Goal: Task Accomplishment & Management: Use online tool/utility

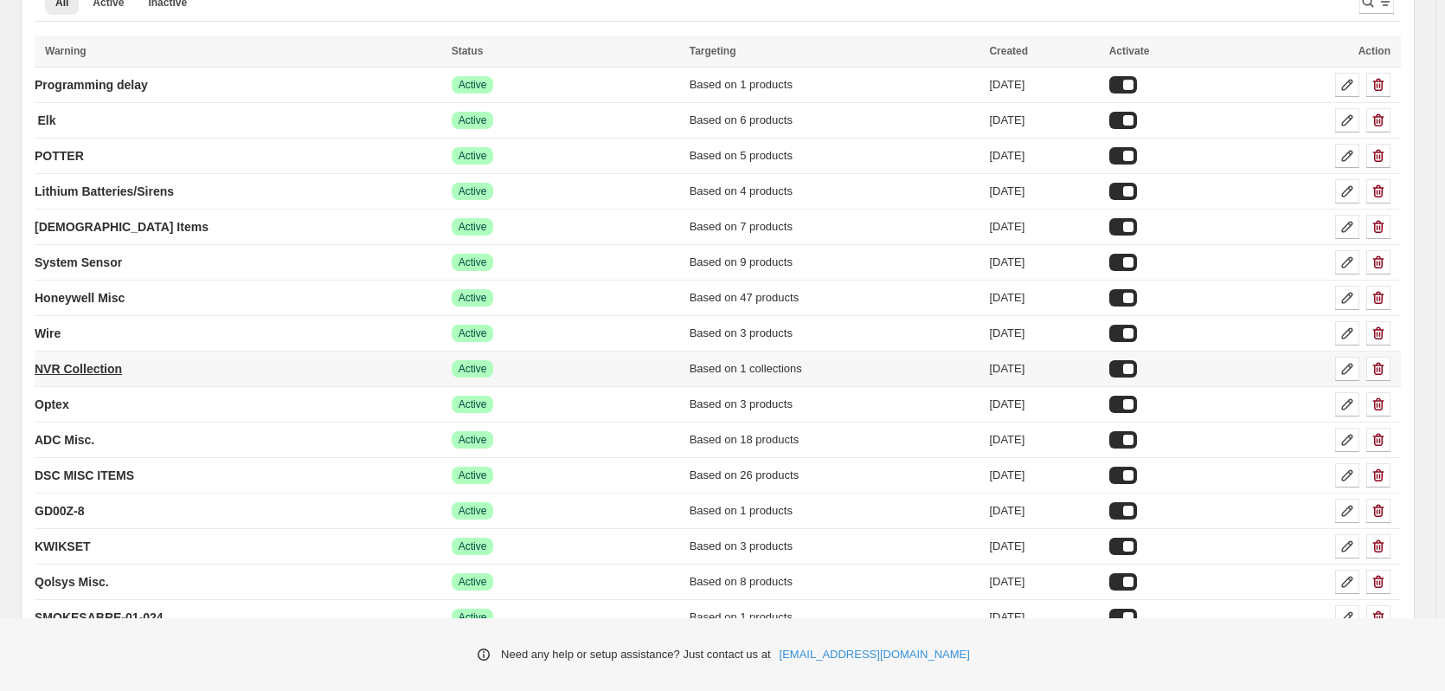
scroll to position [173, 0]
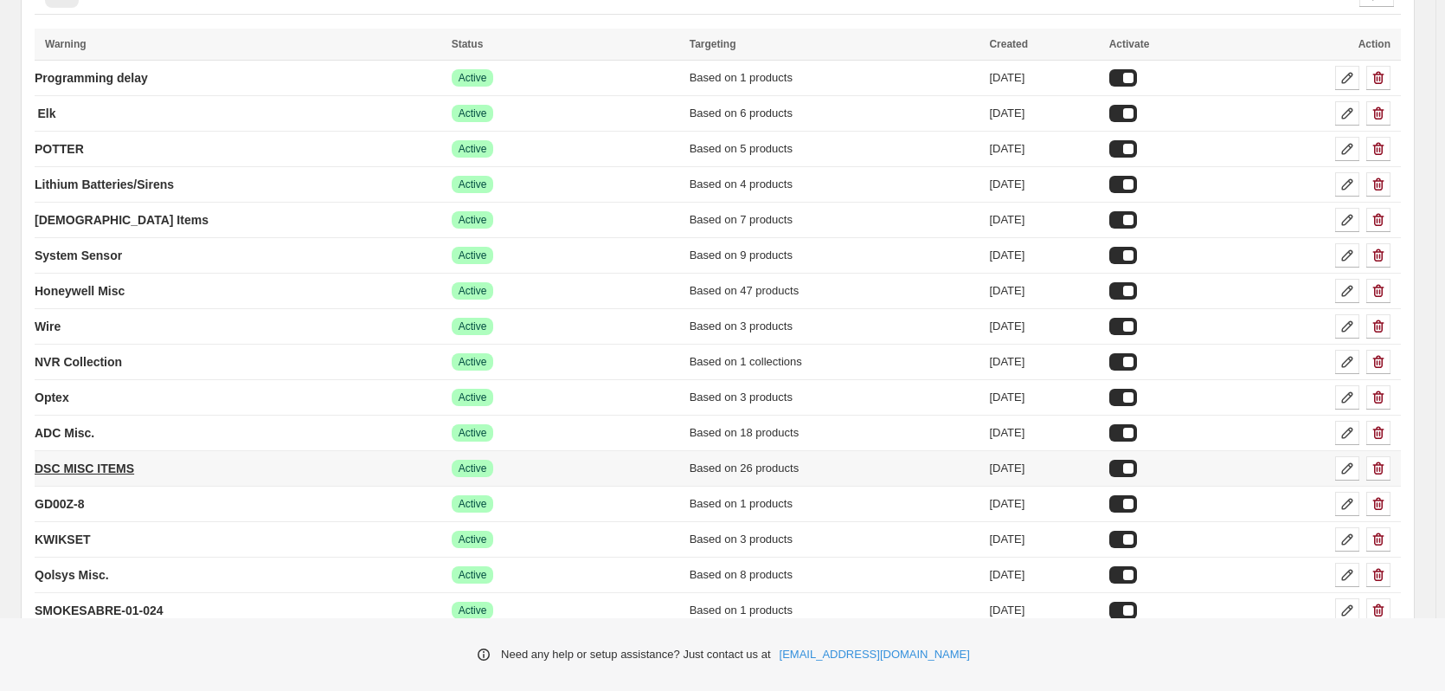
click at [84, 461] on p "DSC MISC ITEMS" at bounding box center [85, 468] width 100 height 17
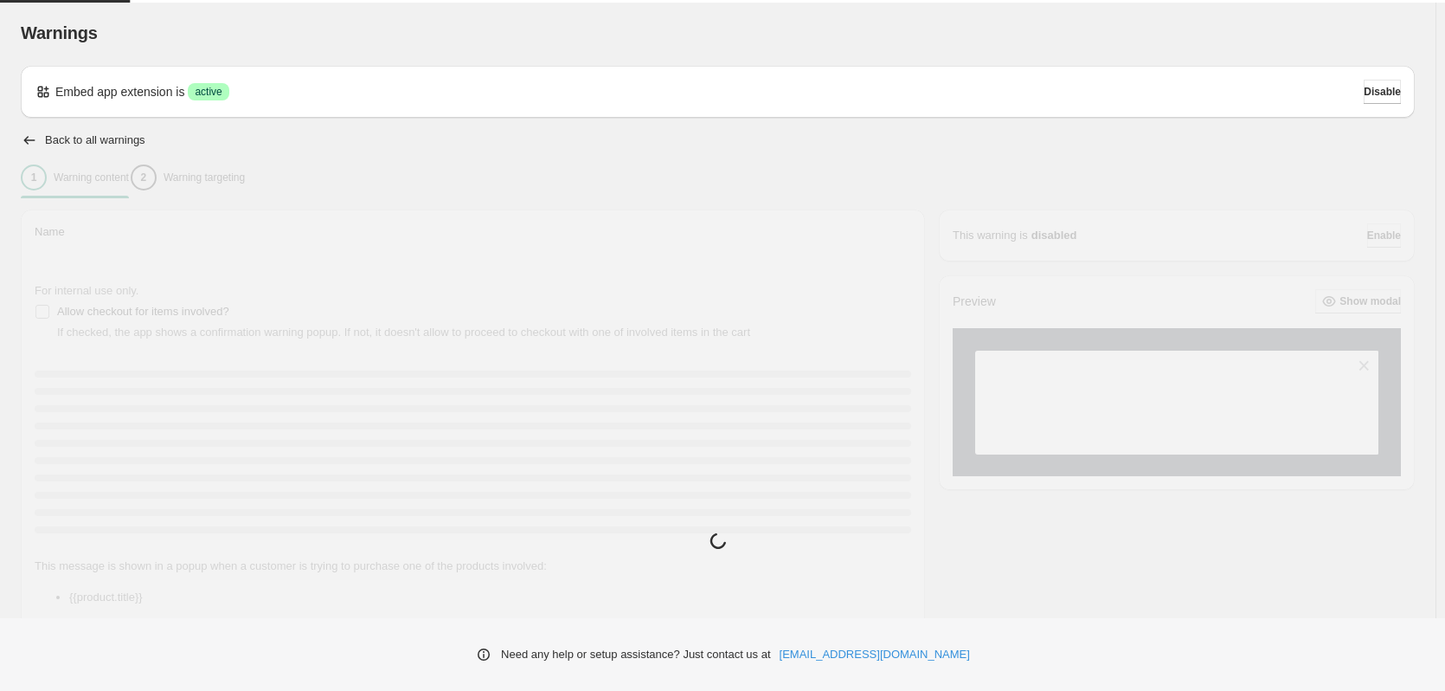
type input "**********"
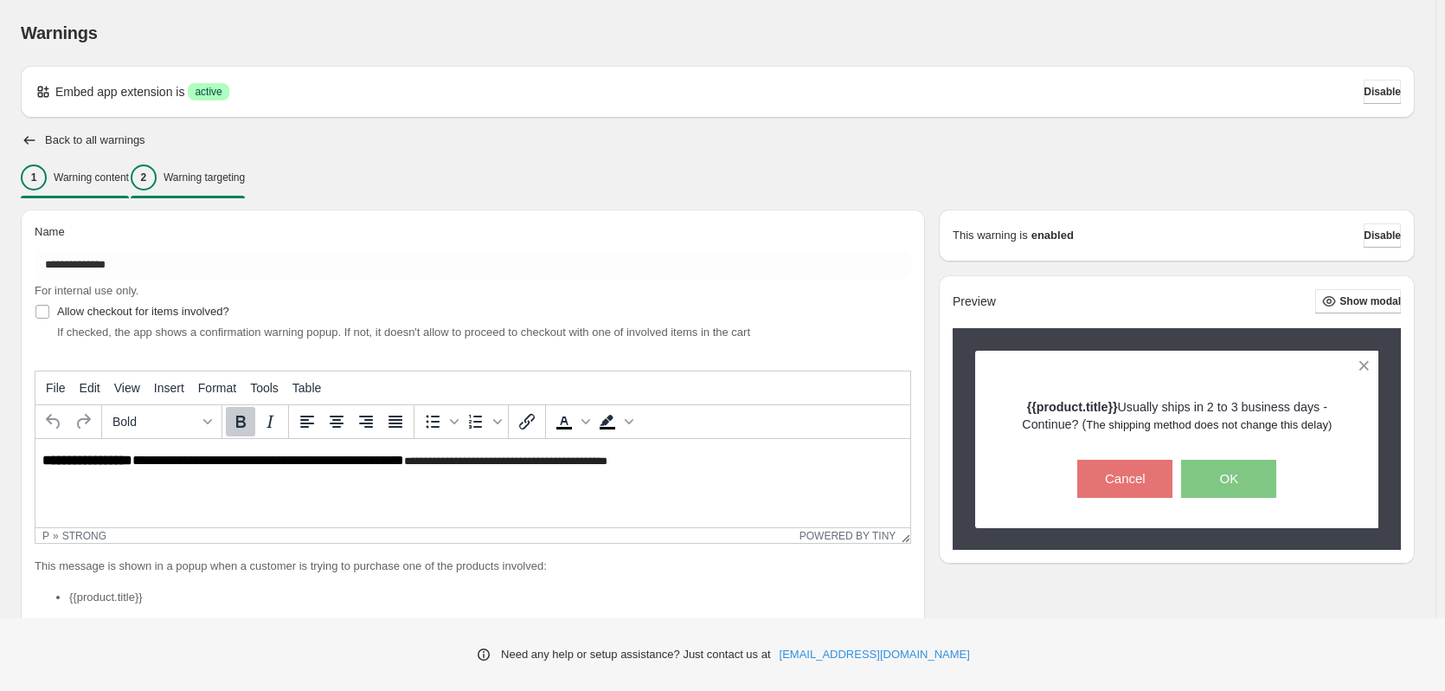
click at [245, 179] on p "Warning targeting" at bounding box center [204, 177] width 81 height 14
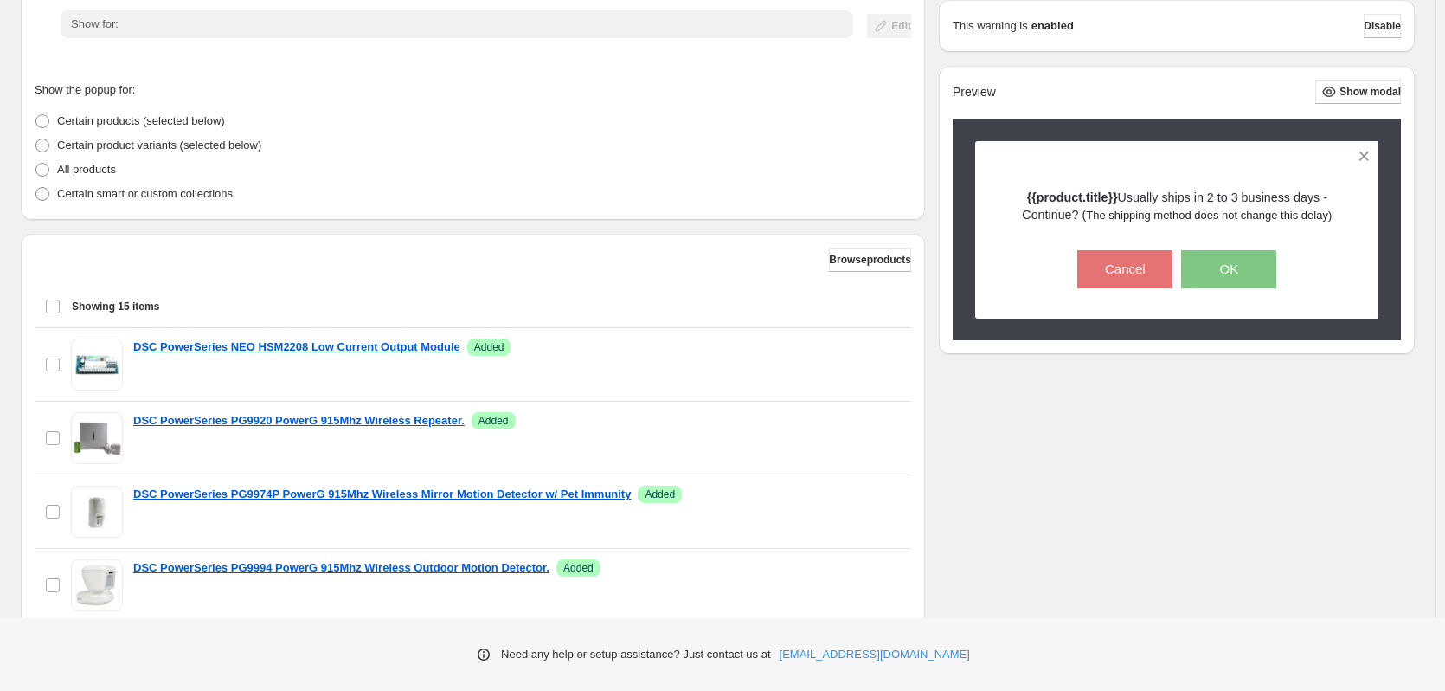
scroll to position [346, 0]
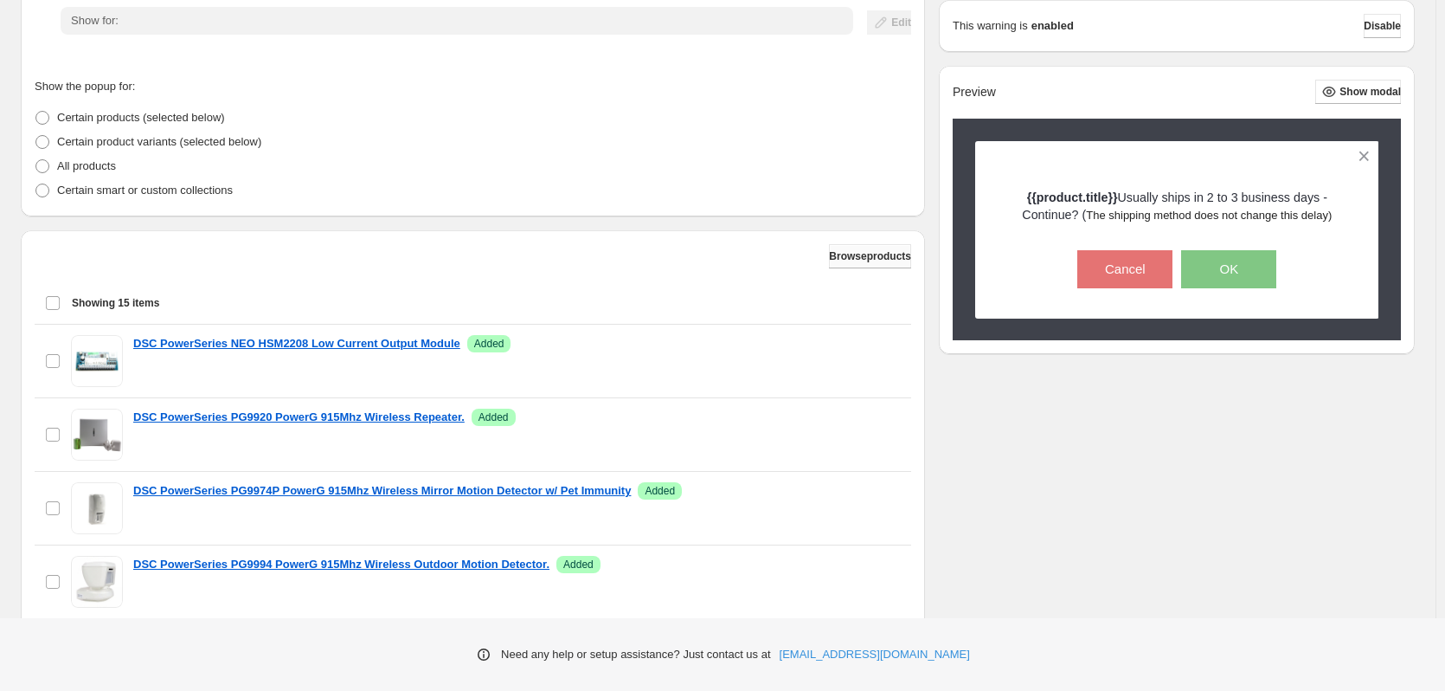
click at [832, 248] on button "Browse products" at bounding box center [870, 256] width 82 height 24
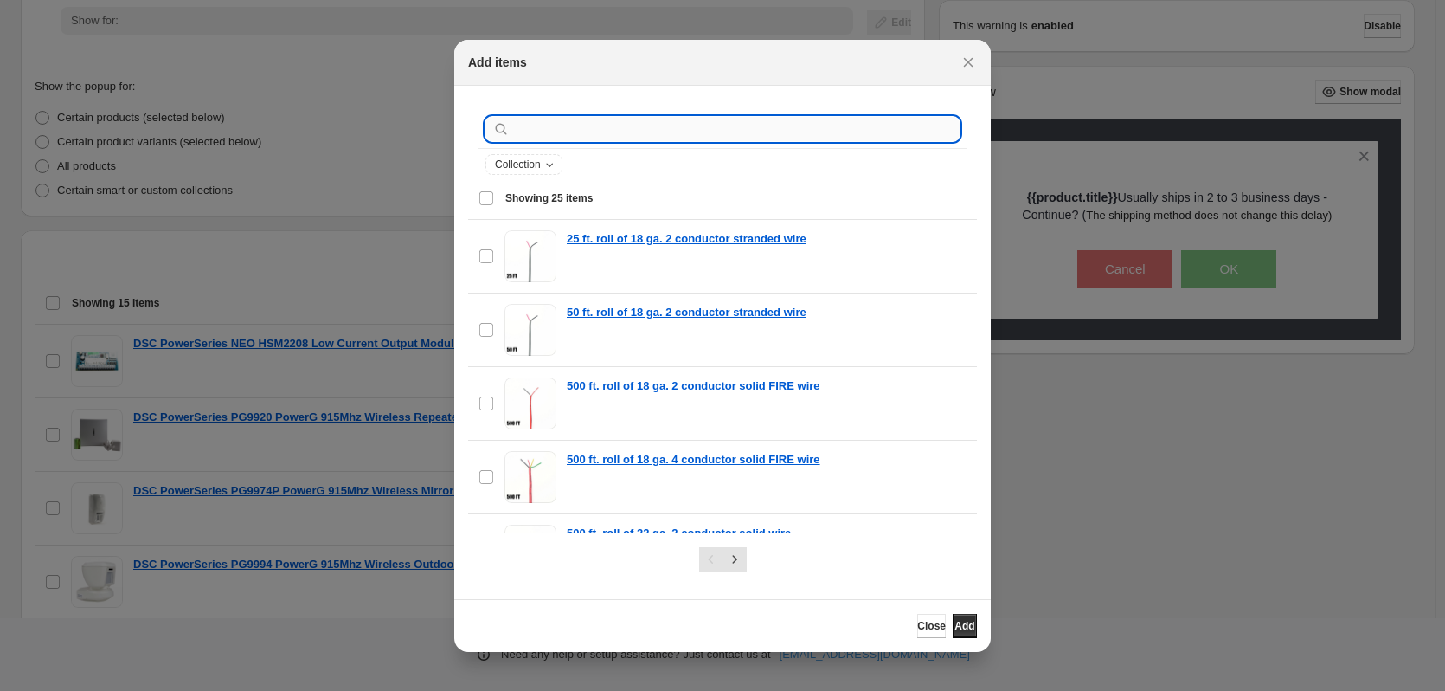
click at [531, 129] on input ":r29:" at bounding box center [736, 129] width 447 height 24
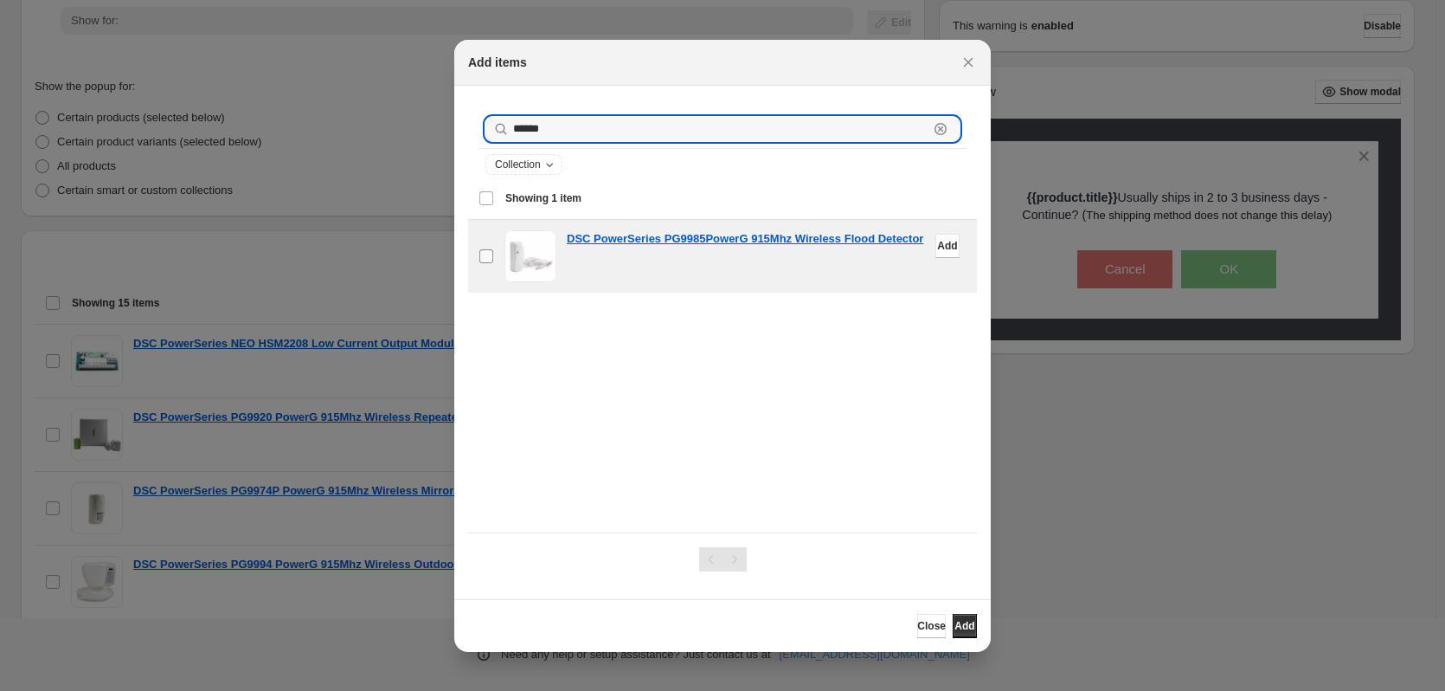
type input "******"
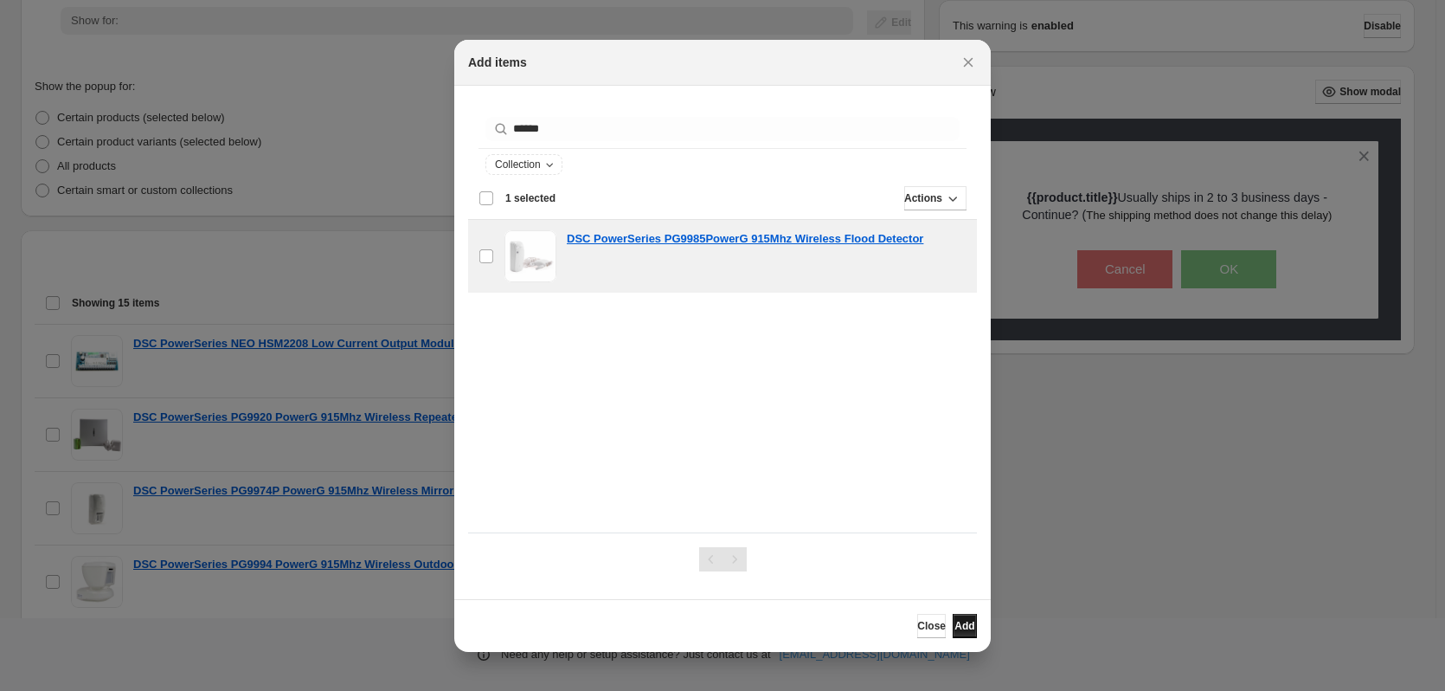
click at [961, 626] on span "Add" at bounding box center [965, 626] width 20 height 14
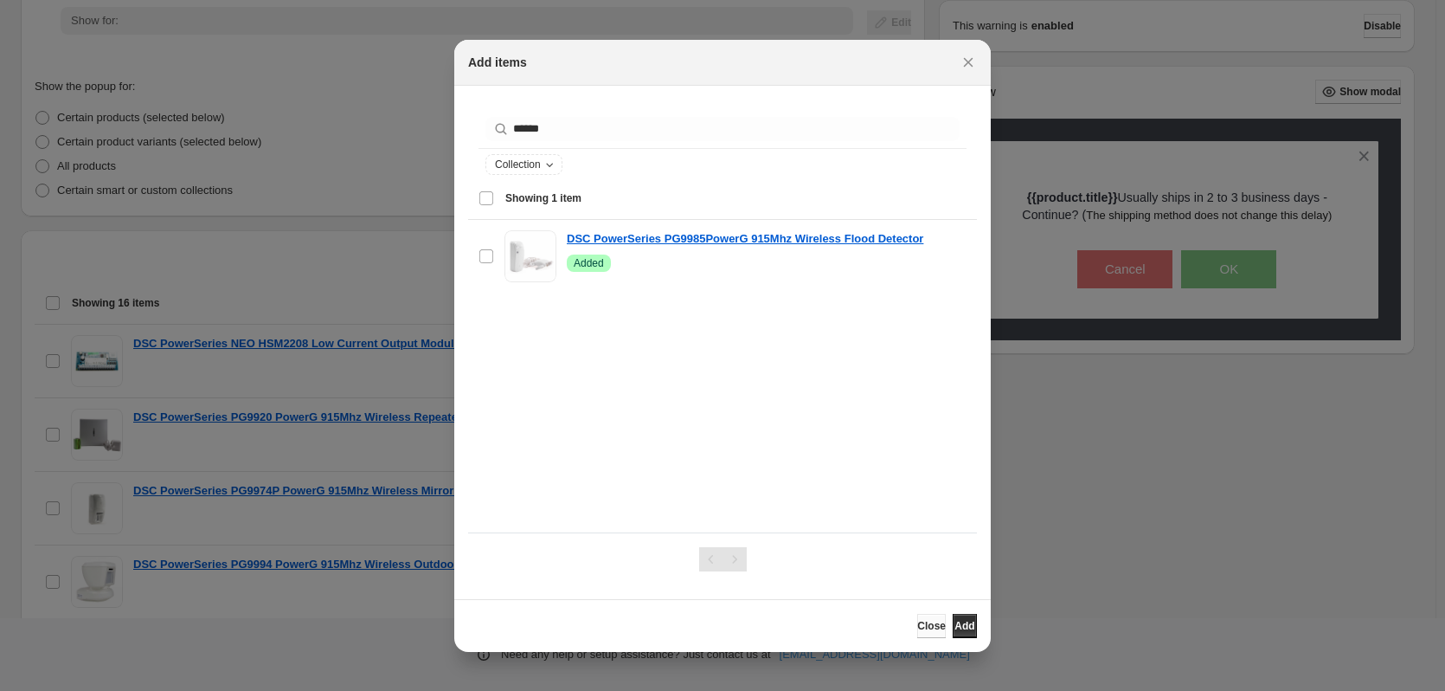
click at [917, 627] on span "Close" at bounding box center [931, 626] width 29 height 14
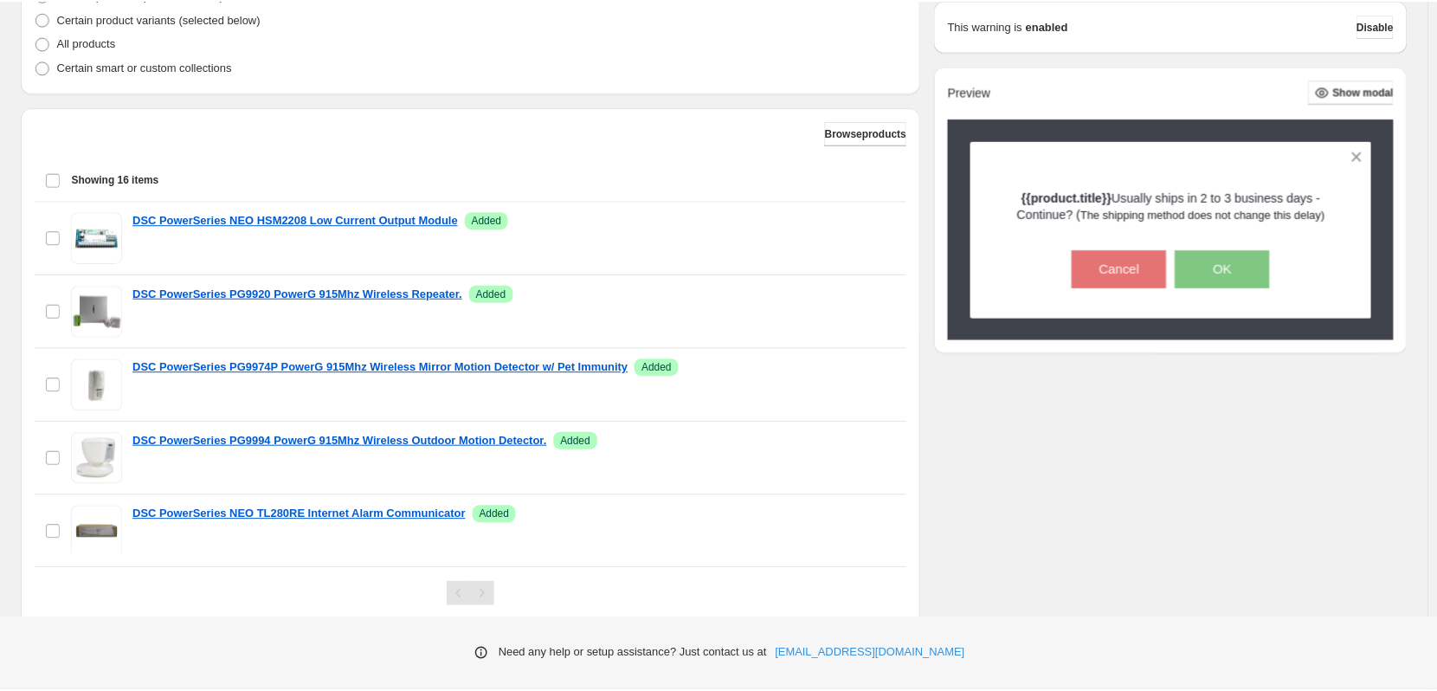
scroll to position [524, 0]
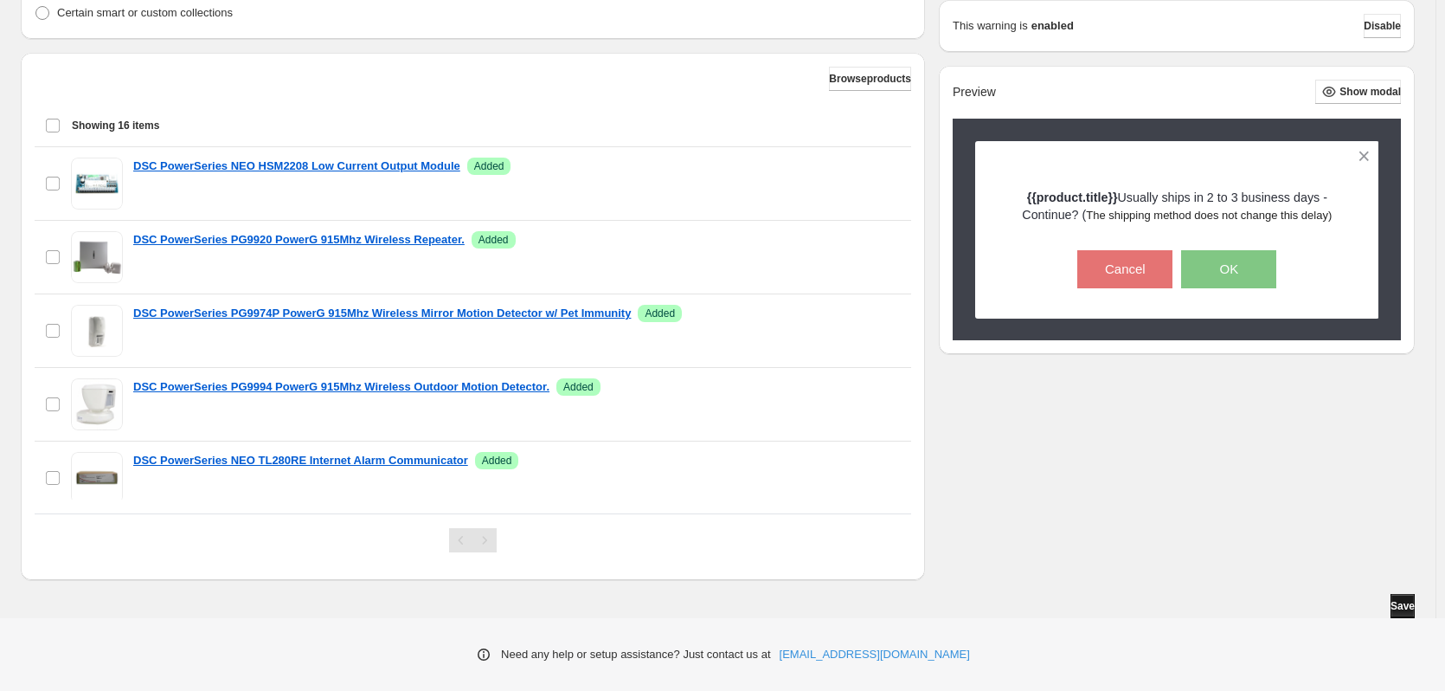
click at [1412, 606] on span "Save" at bounding box center [1403, 606] width 24 height 14
